Goal: Task Accomplishment & Management: Complete application form

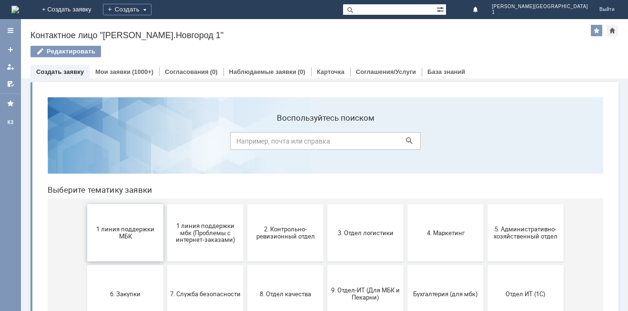
click at [126, 235] on span "1 линия поддержки МБК" at bounding box center [125, 232] width 71 height 14
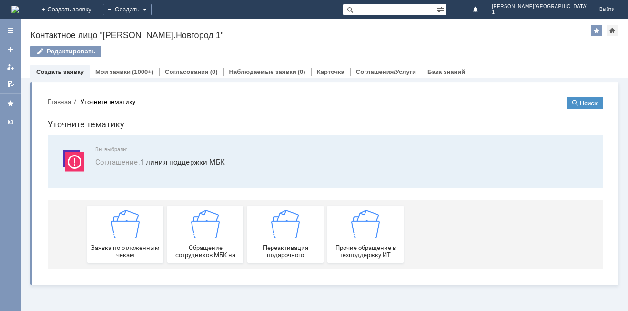
click at [126, 235] on img at bounding box center [125, 224] width 29 height 29
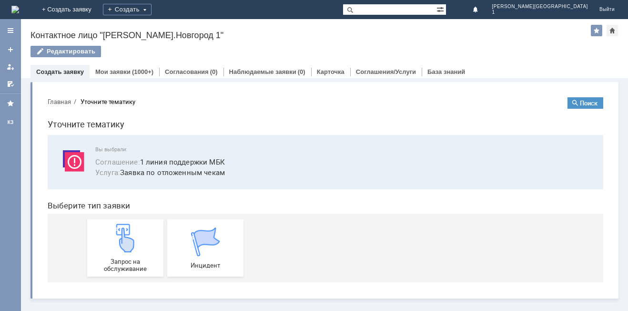
click at [126, 235] on img at bounding box center [125, 238] width 29 height 29
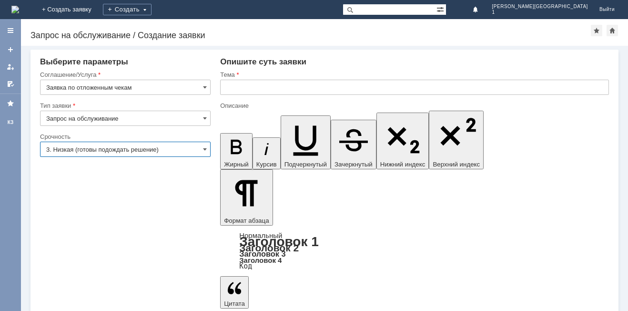
click at [92, 149] on input "3. Низкая (готовы подождать решение)" at bounding box center [125, 149] width 171 height 15
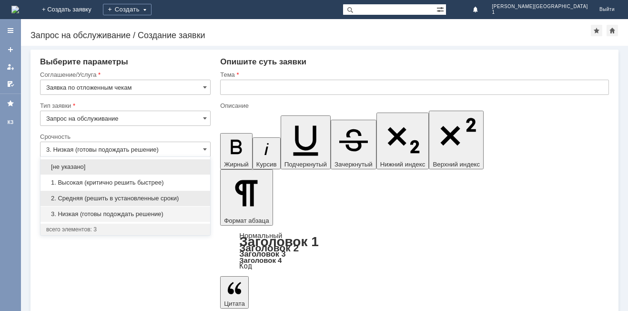
click at [96, 200] on span "2. Средняя (решить в установленные сроки)" at bounding box center [125, 198] width 158 height 8
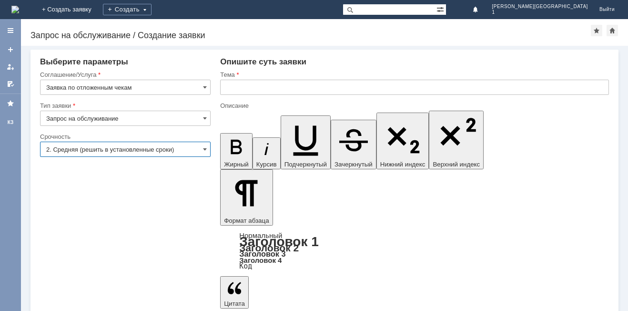
type input "2. Средняя (решить в установленные сроки)"
click at [231, 89] on input "text" at bounding box center [414, 87] width 389 height 15
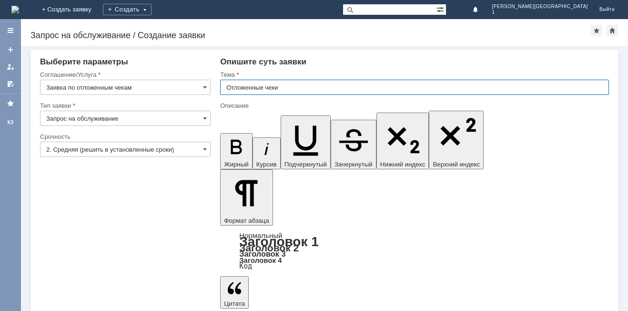
type input "Отложенные чеки"
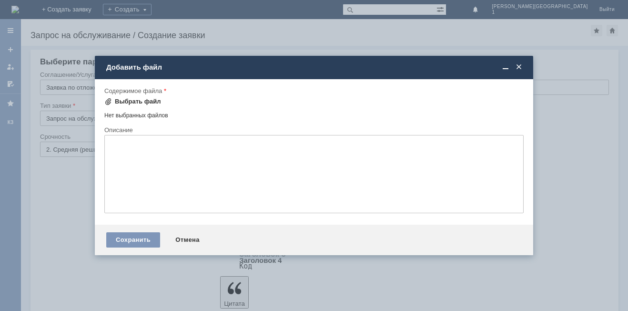
click at [147, 98] on div "Выбрать файл" at bounding box center [138, 102] width 46 height 8
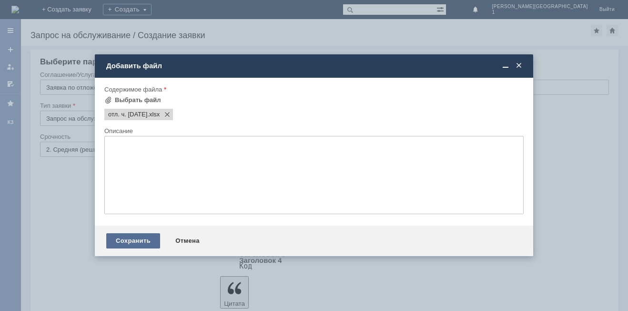
click at [136, 244] on div "Сохранить" at bounding box center [133, 240] width 54 height 15
